Goal: Navigation & Orientation: Find specific page/section

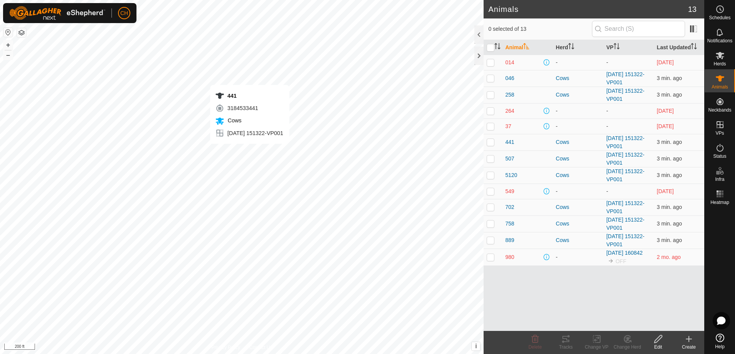
checkbox input "true"
click at [565, 339] on icon at bounding box center [565, 338] width 9 height 9
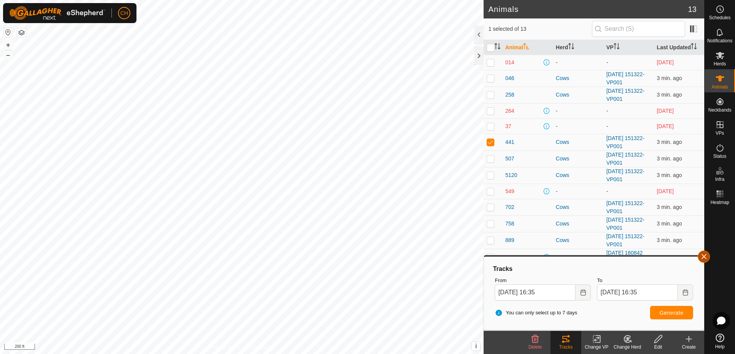
click at [706, 258] on button "button" at bounding box center [703, 256] width 12 height 12
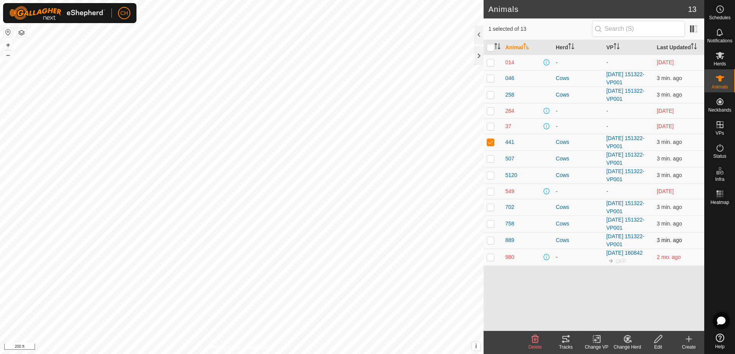
click at [490, 241] on p-checkbox at bounding box center [490, 240] width 8 height 6
checkbox input "true"
click at [491, 141] on p-checkbox at bounding box center [490, 142] width 8 height 6
checkbox input "false"
click at [561, 336] on icon at bounding box center [565, 338] width 9 height 9
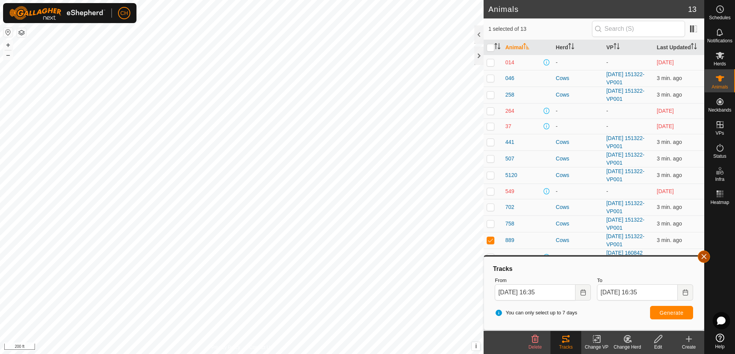
click at [705, 258] on button "button" at bounding box center [703, 256] width 12 height 12
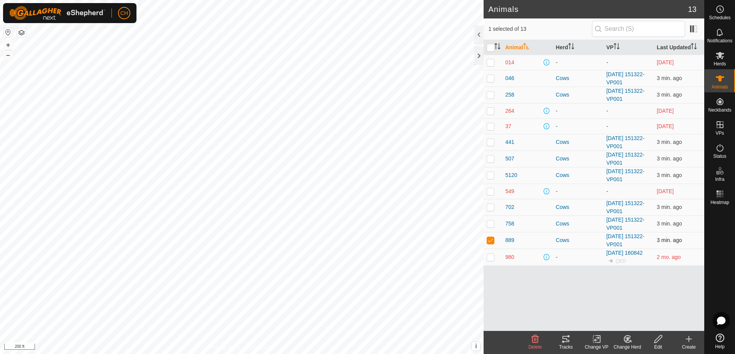
click at [487, 240] on p-checkbox at bounding box center [490, 240] width 8 height 6
checkbox input "false"
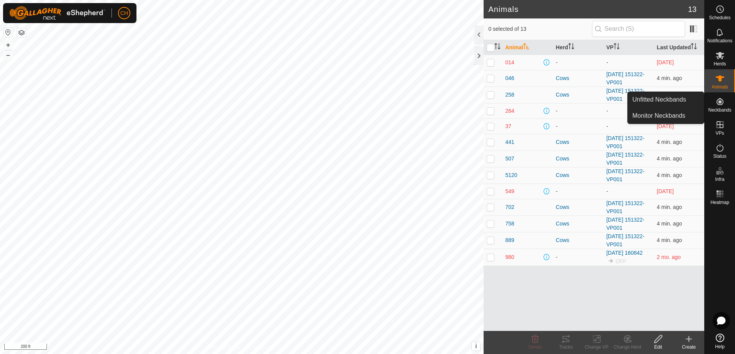
click at [717, 103] on icon at bounding box center [719, 101] width 9 height 9
click at [654, 114] on link "Monitor Neckbands" at bounding box center [665, 115] width 76 height 15
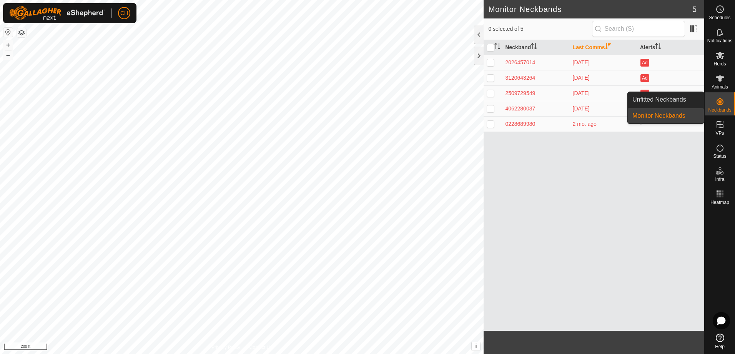
click at [718, 101] on icon at bounding box center [719, 101] width 7 height 7
click at [666, 102] on link "Unfitted Neckbands" at bounding box center [665, 99] width 76 height 15
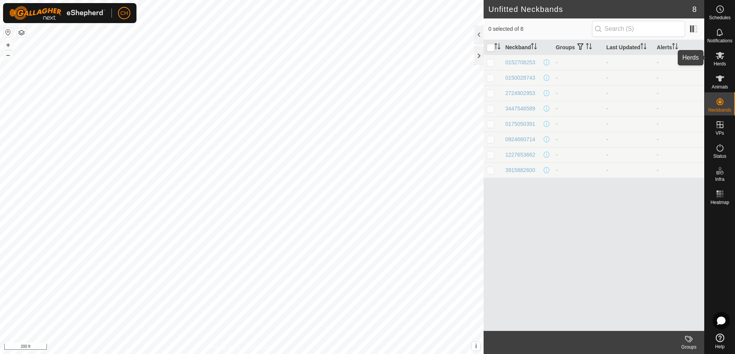
click at [719, 57] on icon at bounding box center [719, 55] width 8 height 7
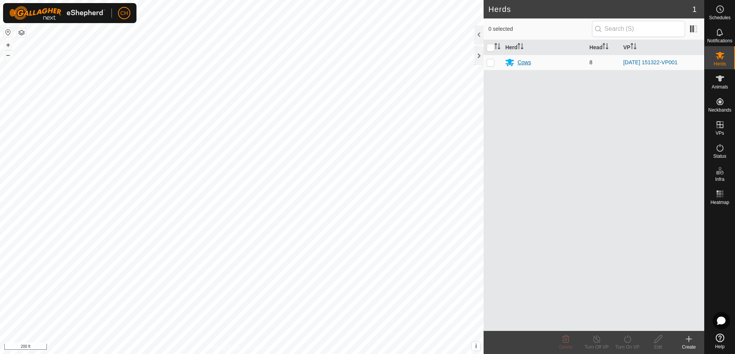
click at [523, 61] on div "Cows" at bounding box center [523, 62] width 13 height 8
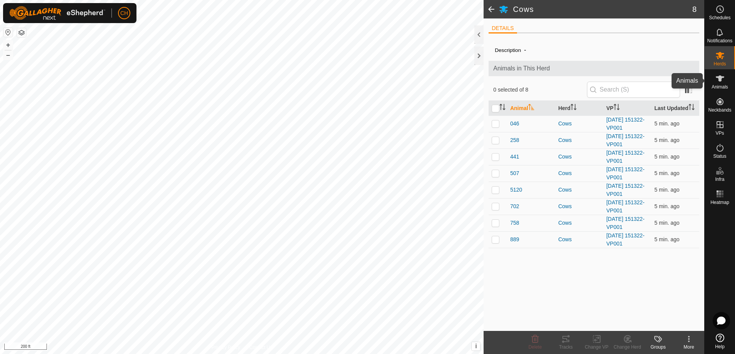
click at [719, 82] on icon at bounding box center [719, 78] width 9 height 9
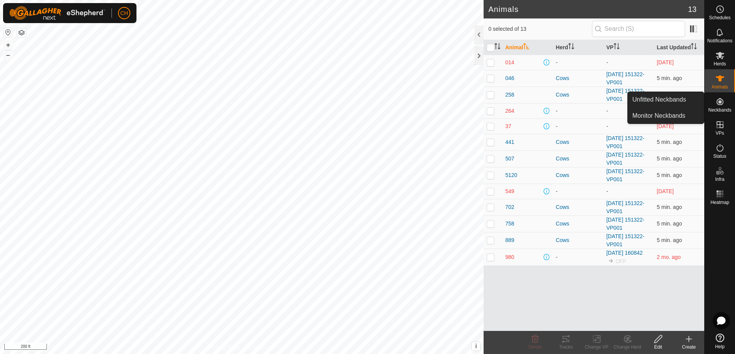
click at [720, 108] on span "Neckbands" at bounding box center [719, 110] width 23 height 5
click at [656, 102] on link "Unfitted Neckbands" at bounding box center [665, 99] width 76 height 15
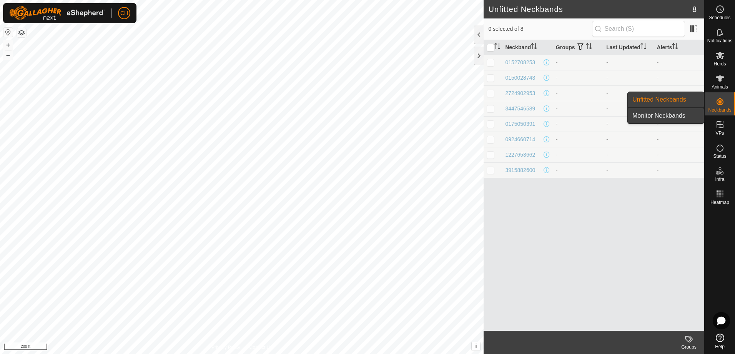
click at [661, 115] on link "Monitor Neckbands" at bounding box center [665, 115] width 76 height 15
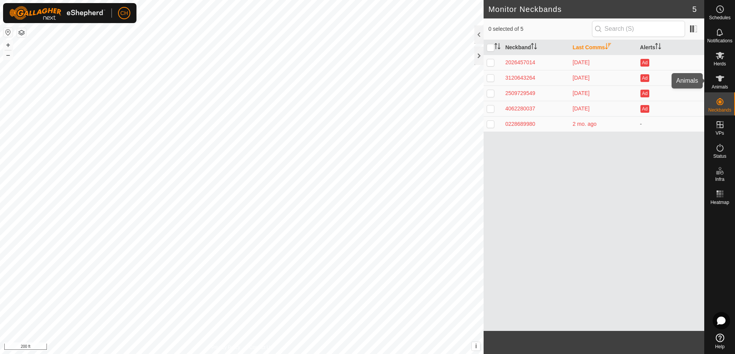
click at [718, 80] on icon at bounding box center [719, 78] width 9 height 9
